Goal: Information Seeking & Learning: Learn about a topic

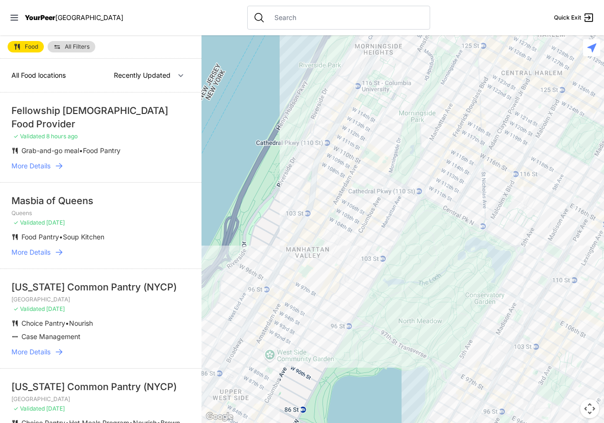
drag, startPoint x: 366, startPoint y: 65, endPoint x: 279, endPoint y: 311, distance: 261.0
click at [280, 313] on div at bounding box center [403, 228] width 403 height 387
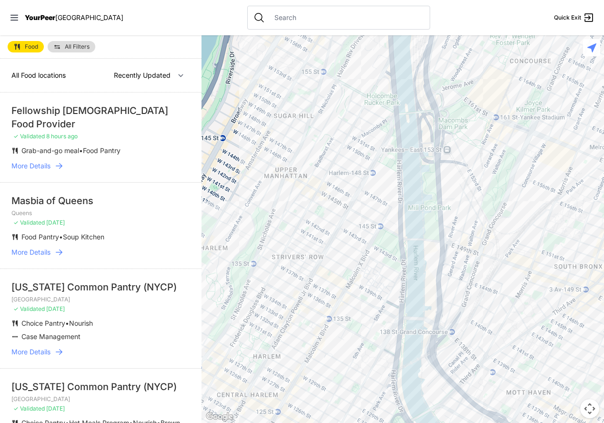
drag, startPoint x: 519, startPoint y: 138, endPoint x: 233, endPoint y: 465, distance: 433.6
click at [233, 422] on html "View map Close panel YourPeer [GEOGRAPHIC_DATA] Quick Exit Single Adult Familie…" at bounding box center [302, 211] width 604 height 423
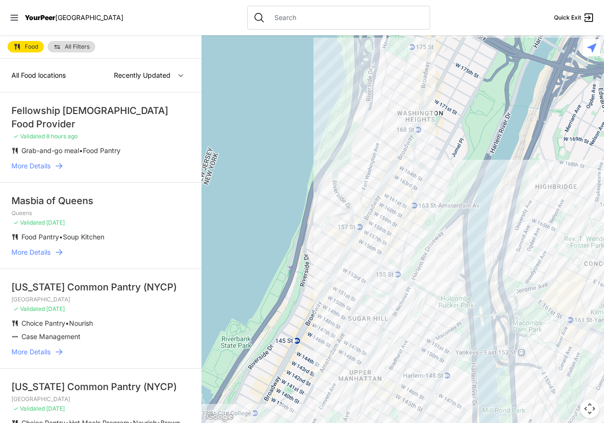
drag, startPoint x: 340, startPoint y: 136, endPoint x: 415, endPoint y: 341, distance: 217.7
click at [415, 341] on div at bounding box center [403, 228] width 403 height 387
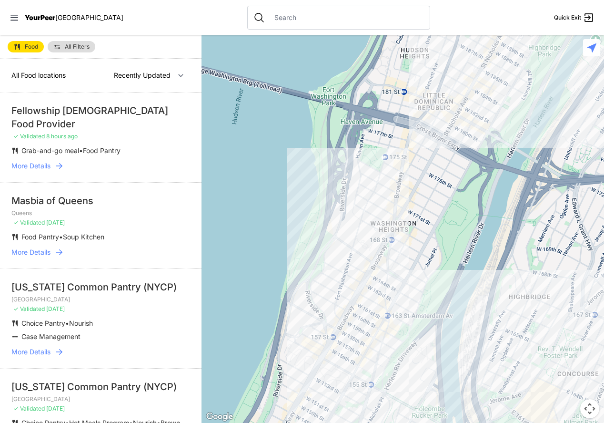
drag, startPoint x: 424, startPoint y: 234, endPoint x: 395, endPoint y: 344, distance: 113.3
click at [395, 345] on div at bounding box center [403, 228] width 403 height 387
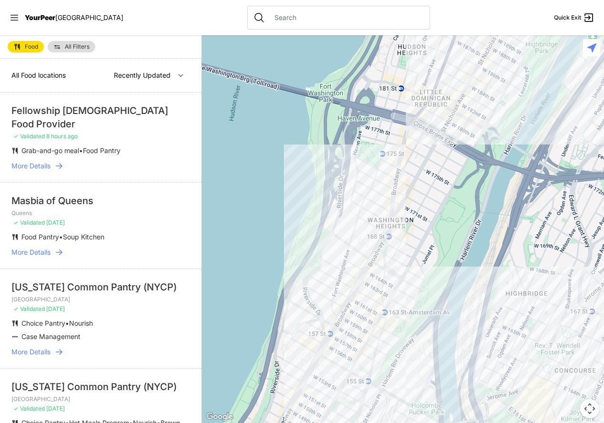
click at [347, 184] on div at bounding box center [403, 228] width 403 height 387
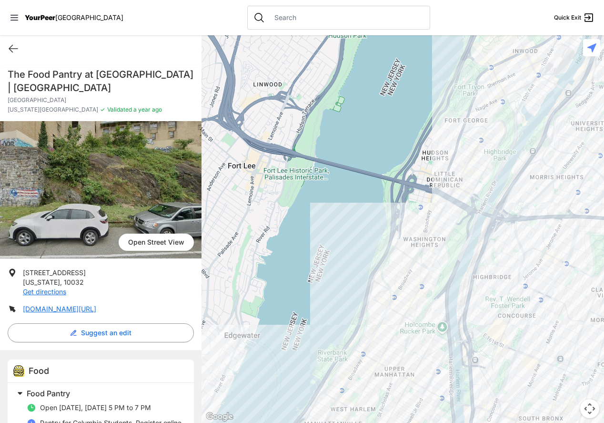
click at [448, 180] on div at bounding box center [403, 228] width 403 height 387
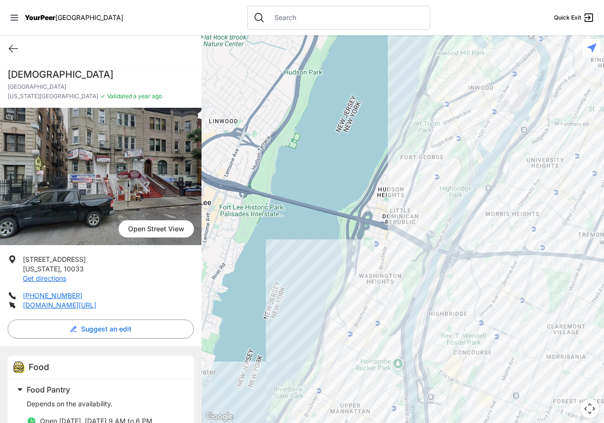
scroll to position [24, 0]
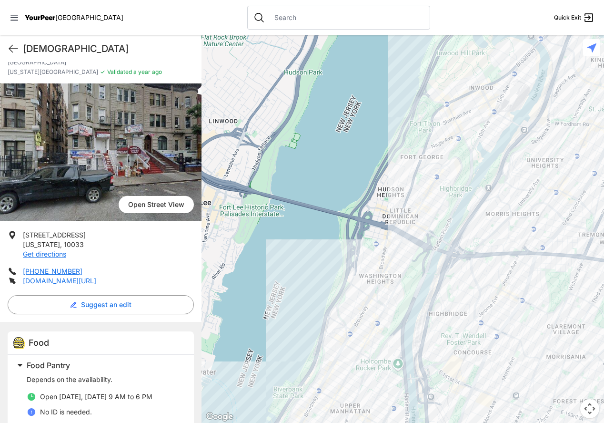
click at [423, 226] on div at bounding box center [403, 228] width 403 height 387
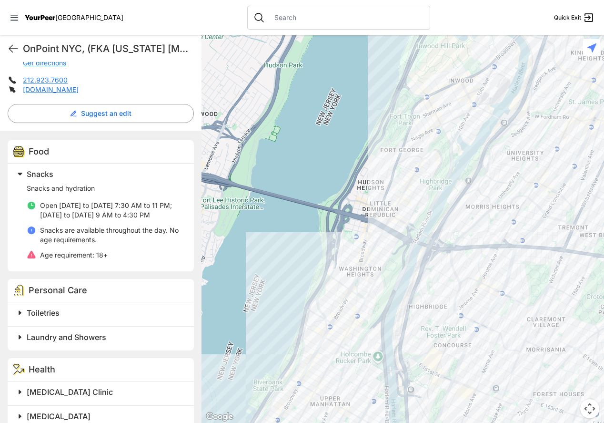
scroll to position [250, 0]
click at [352, 314] on div at bounding box center [403, 228] width 403 height 387
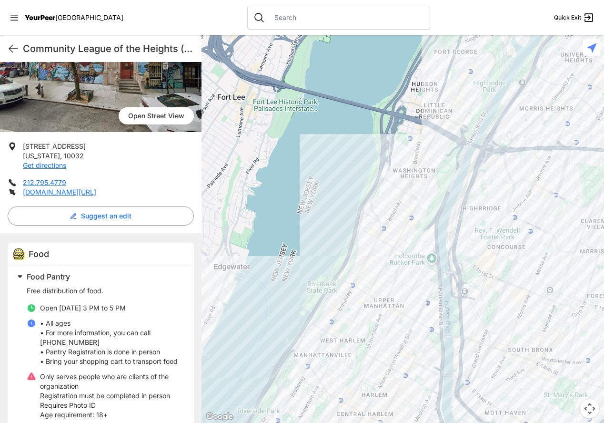
scroll to position [160, 0]
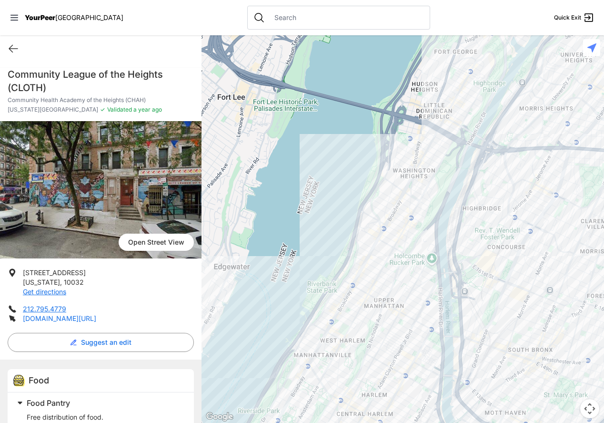
click at [71, 314] on link "[DOMAIN_NAME][URL]" at bounding box center [59, 318] width 73 height 8
click at [409, 219] on div at bounding box center [403, 228] width 403 height 387
click at [421, 199] on div at bounding box center [403, 228] width 403 height 387
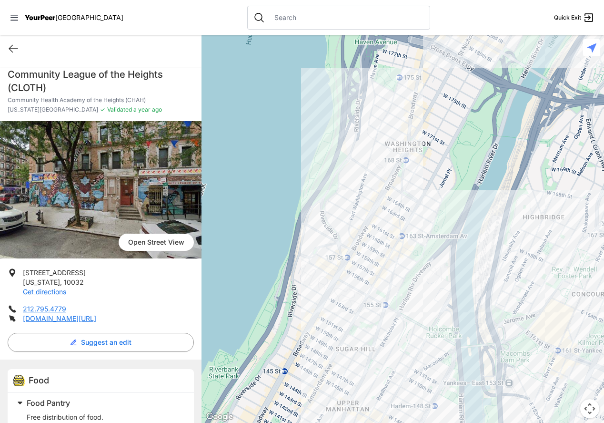
click at [394, 243] on div at bounding box center [403, 228] width 403 height 387
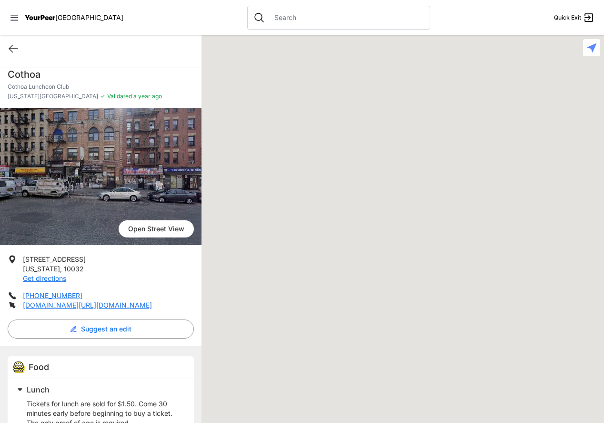
click at [404, 248] on div at bounding box center [403, 228] width 403 height 387
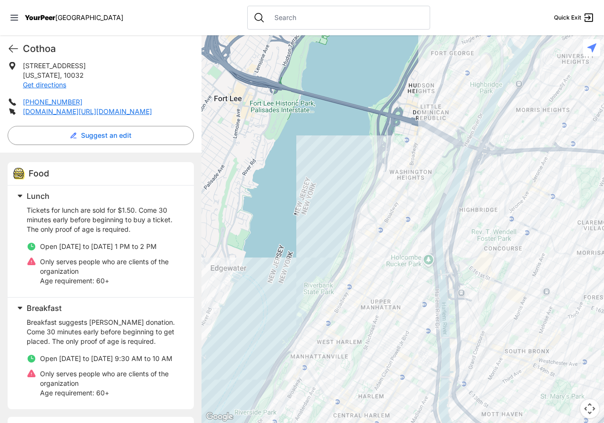
scroll to position [194, 0]
click at [391, 152] on div at bounding box center [403, 228] width 403 height 387
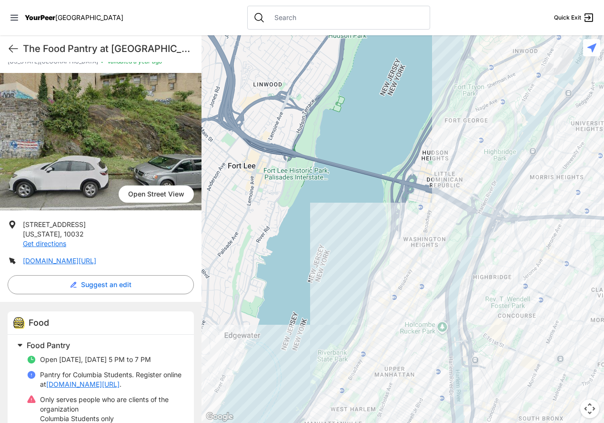
scroll to position [66, 0]
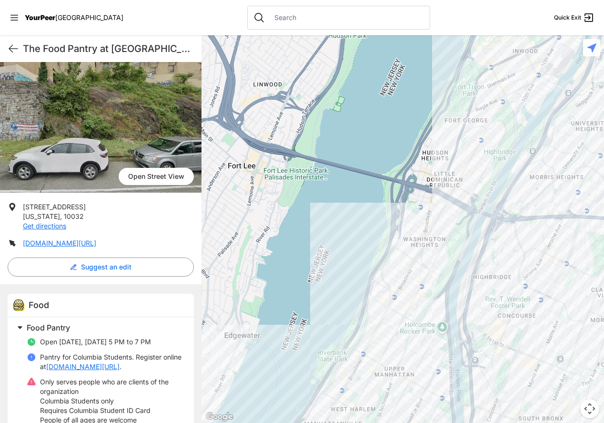
click at [448, 179] on div at bounding box center [403, 228] width 403 height 387
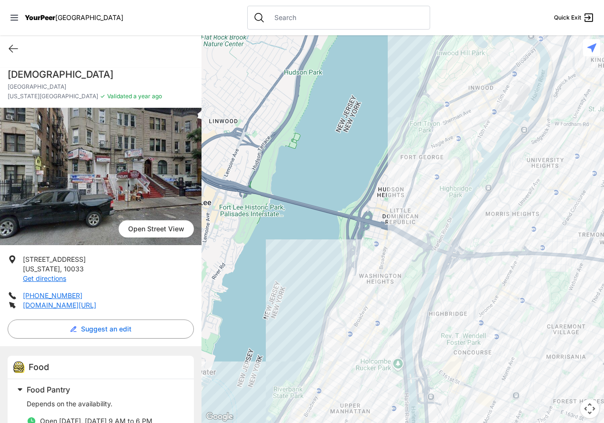
scroll to position [24, 0]
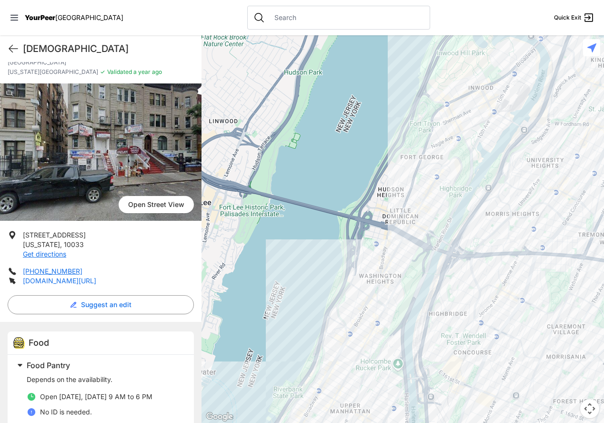
click at [54, 276] on link "[DOMAIN_NAME][URL]" at bounding box center [59, 280] width 73 height 8
